Goal: Find contact information: Find contact information

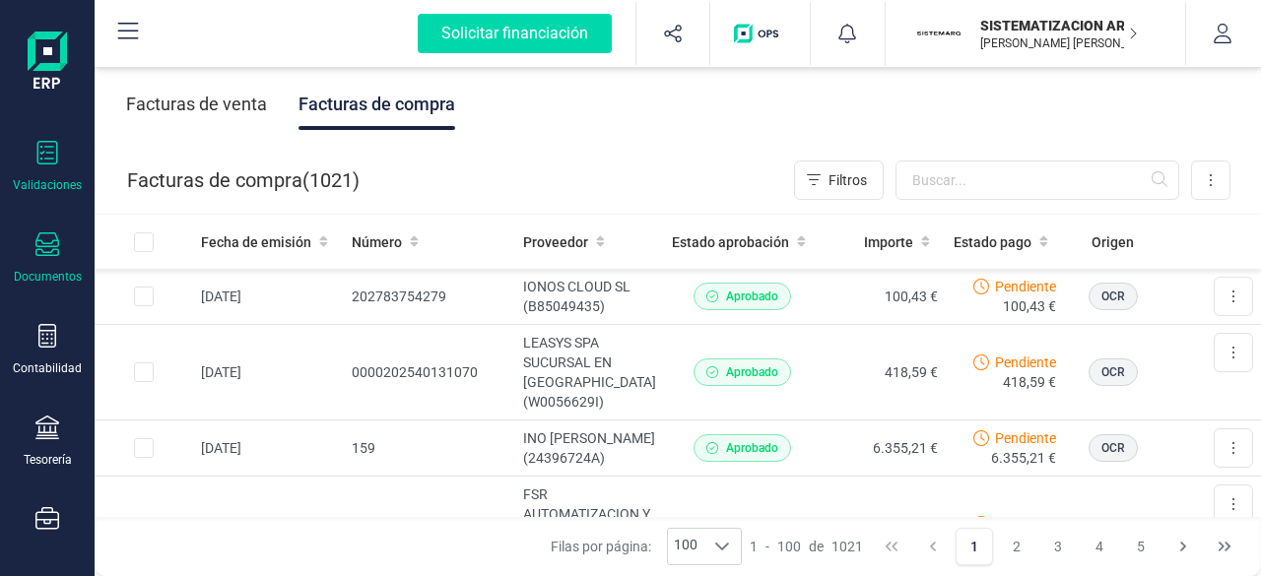
scroll to position [95, 0]
drag, startPoint x: 42, startPoint y: 494, endPoint x: 45, endPoint y: 510, distance: 16.0
click at [45, 510] on div "Validaciones Documentos Documentos Presupuestos Pedidos Albaranes Facturas Fact…" at bounding box center [47, 443] width 79 height 809
click at [45, 510] on icon at bounding box center [47, 517] width 24 height 24
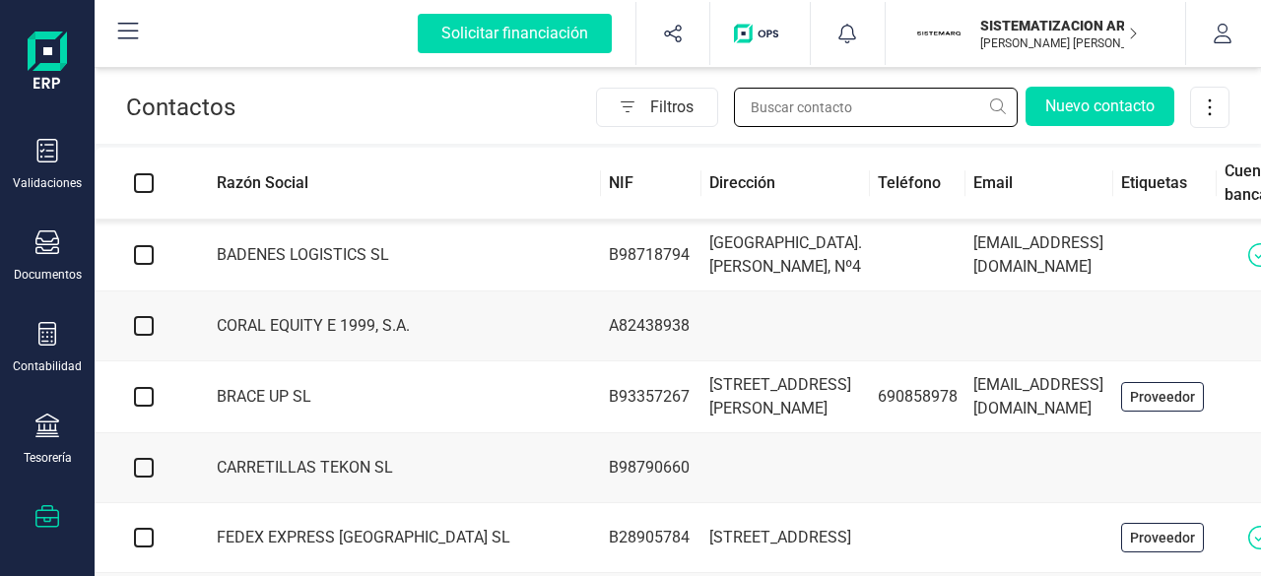
click at [823, 105] on input "text" at bounding box center [876, 107] width 284 height 39
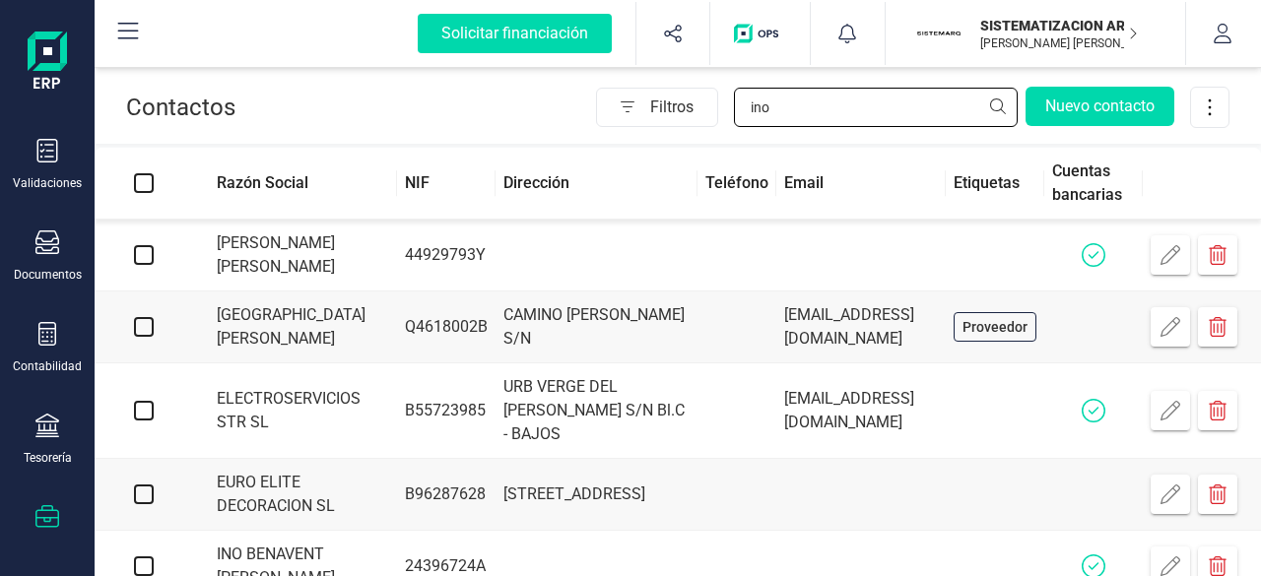
scroll to position [150, 0]
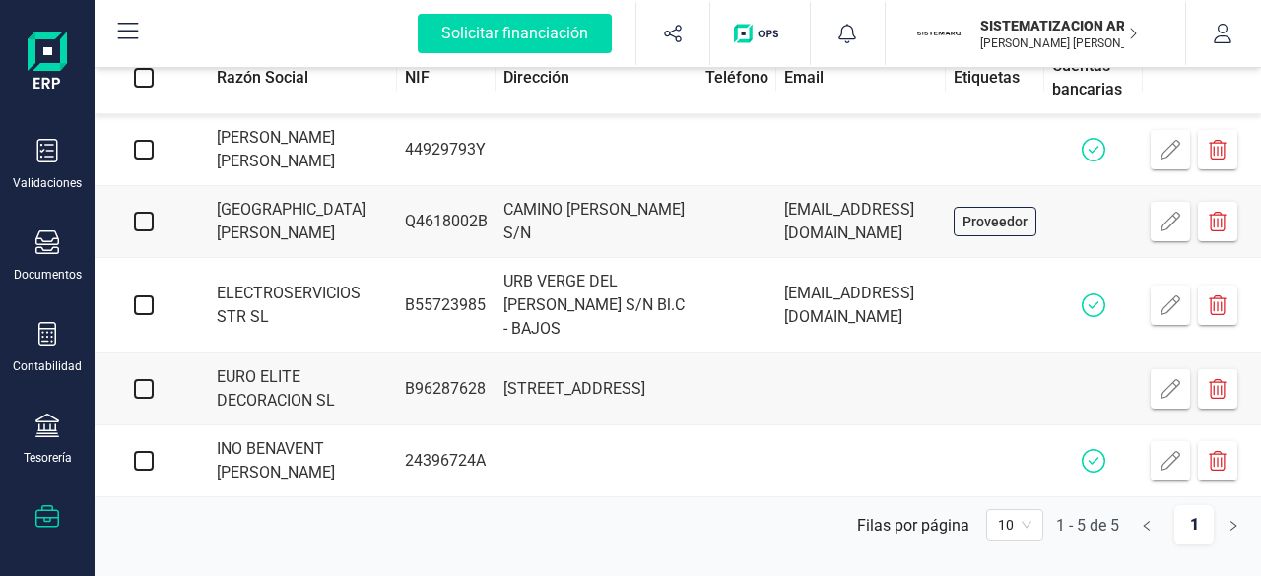
type input "ino"
click at [308, 474] on td "INO BENAVENT [PERSON_NAME]" at bounding box center [295, 461] width 204 height 72
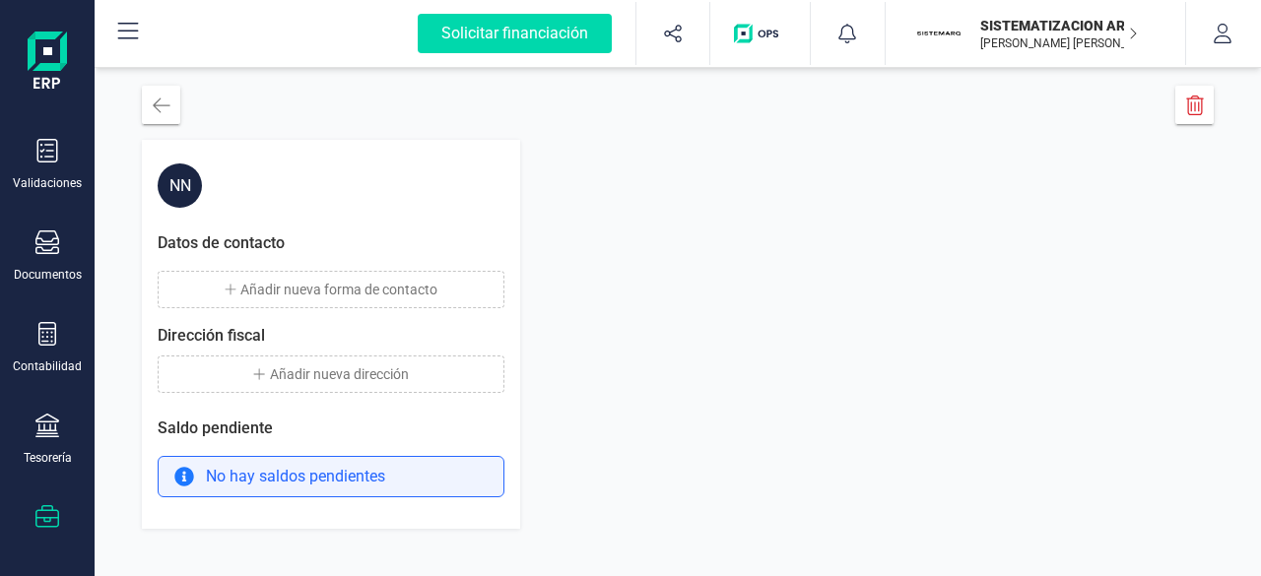
scroll to position [22, 0]
